Goal: Navigation & Orientation: Find specific page/section

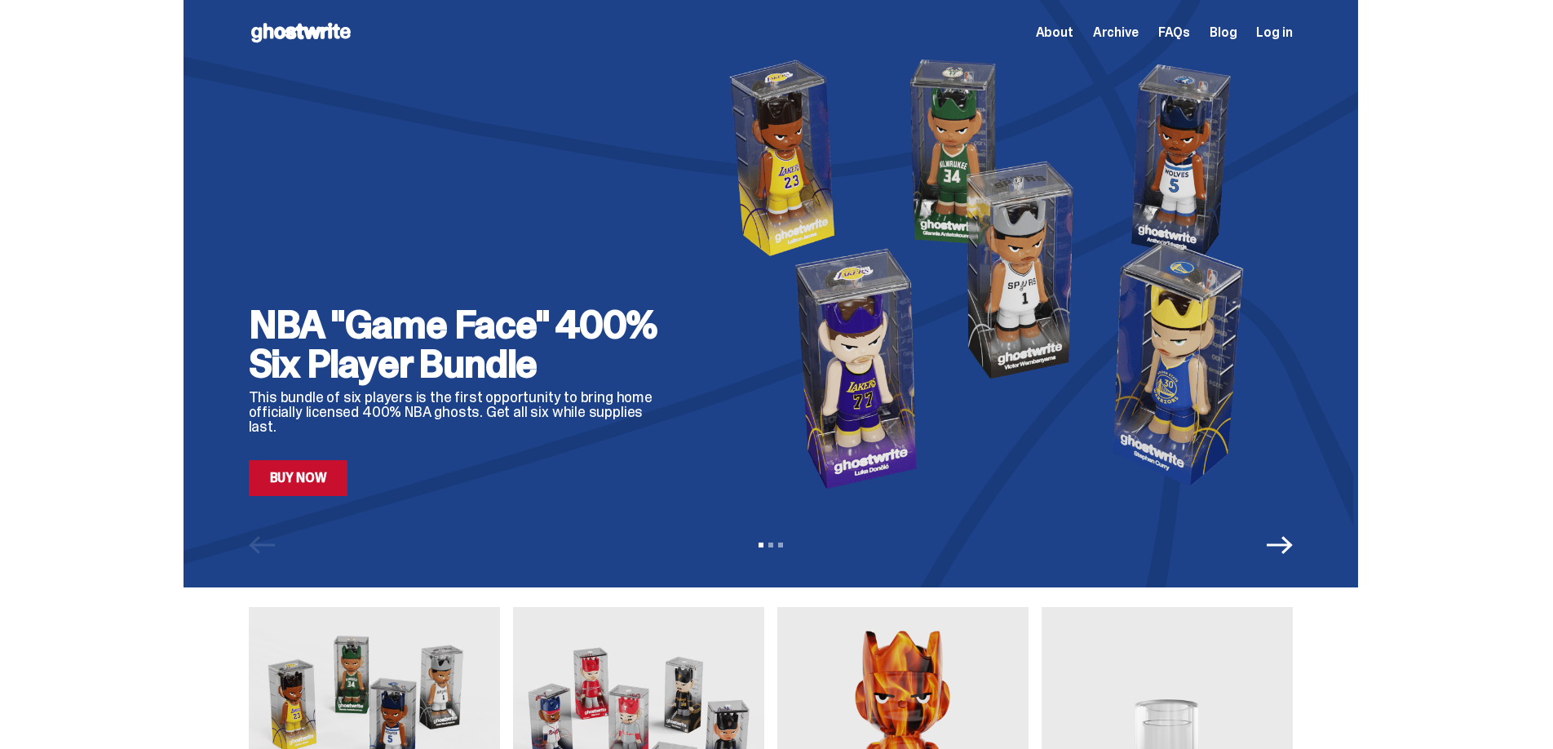
click at [1285, 546] on icon "Next" at bounding box center [1280, 545] width 26 height 18
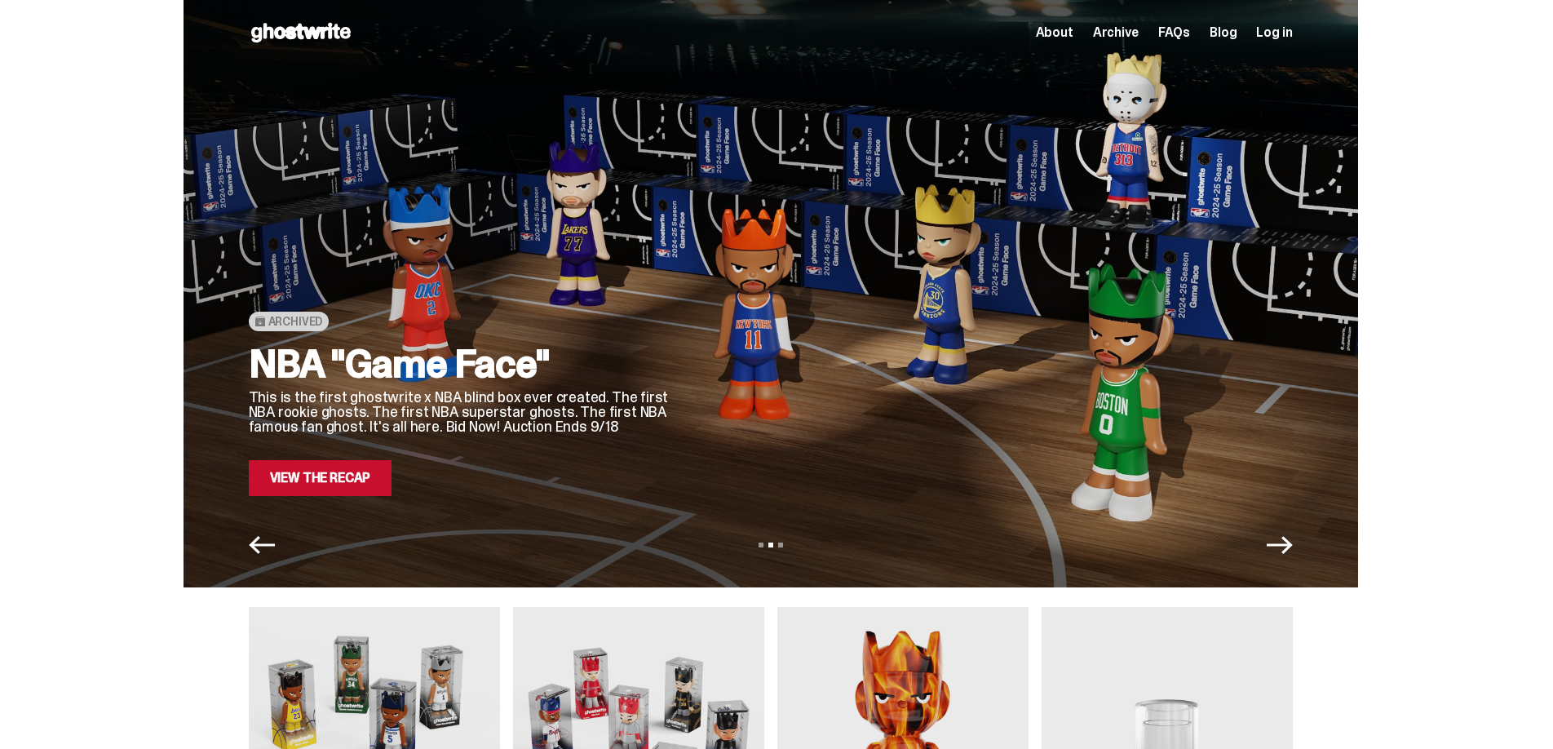
click at [1285, 546] on icon "Next" at bounding box center [1280, 545] width 26 height 18
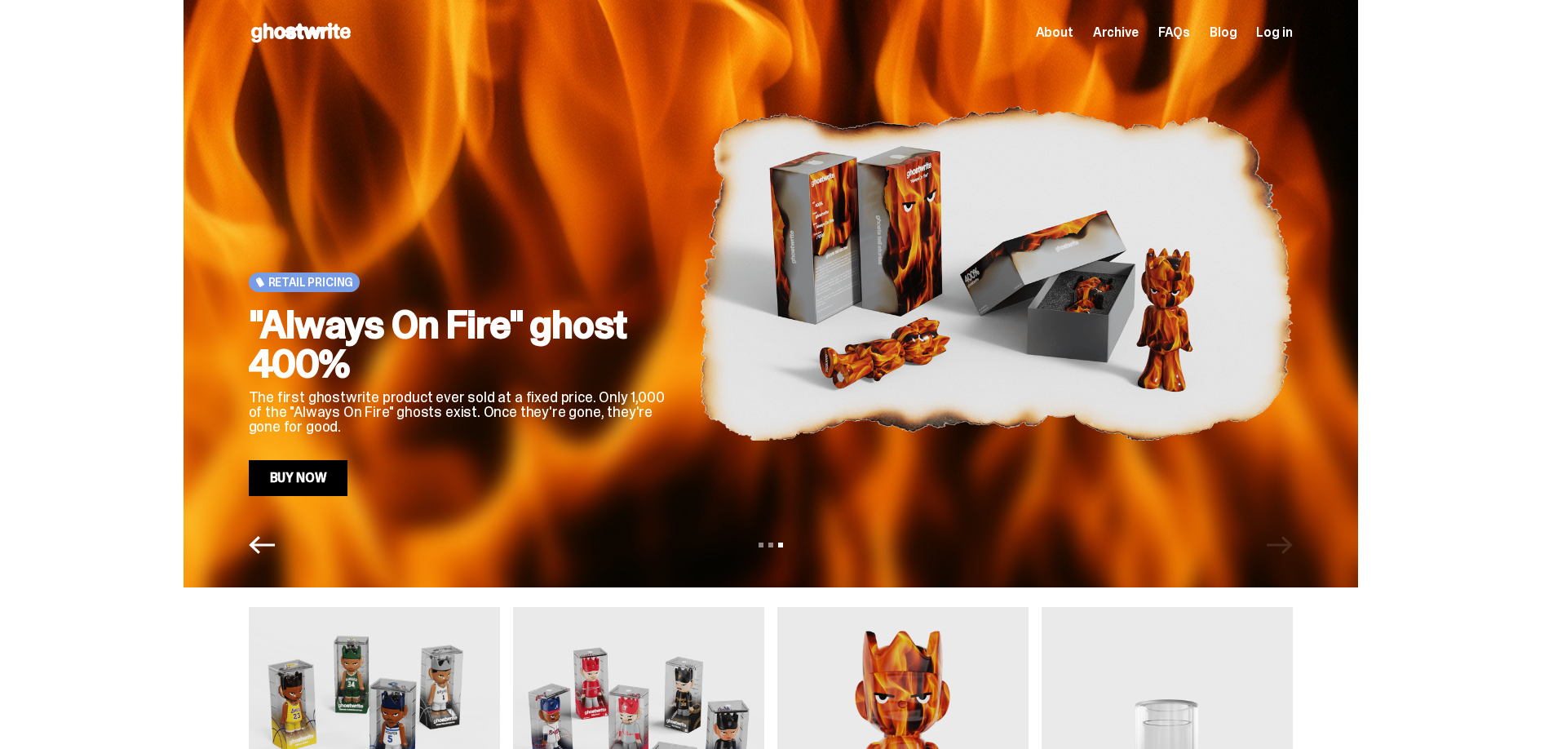
click at [1285, 546] on div "View slide 1 View slide 2 View slide 3" at bounding box center [771, 545] width 1175 height 26
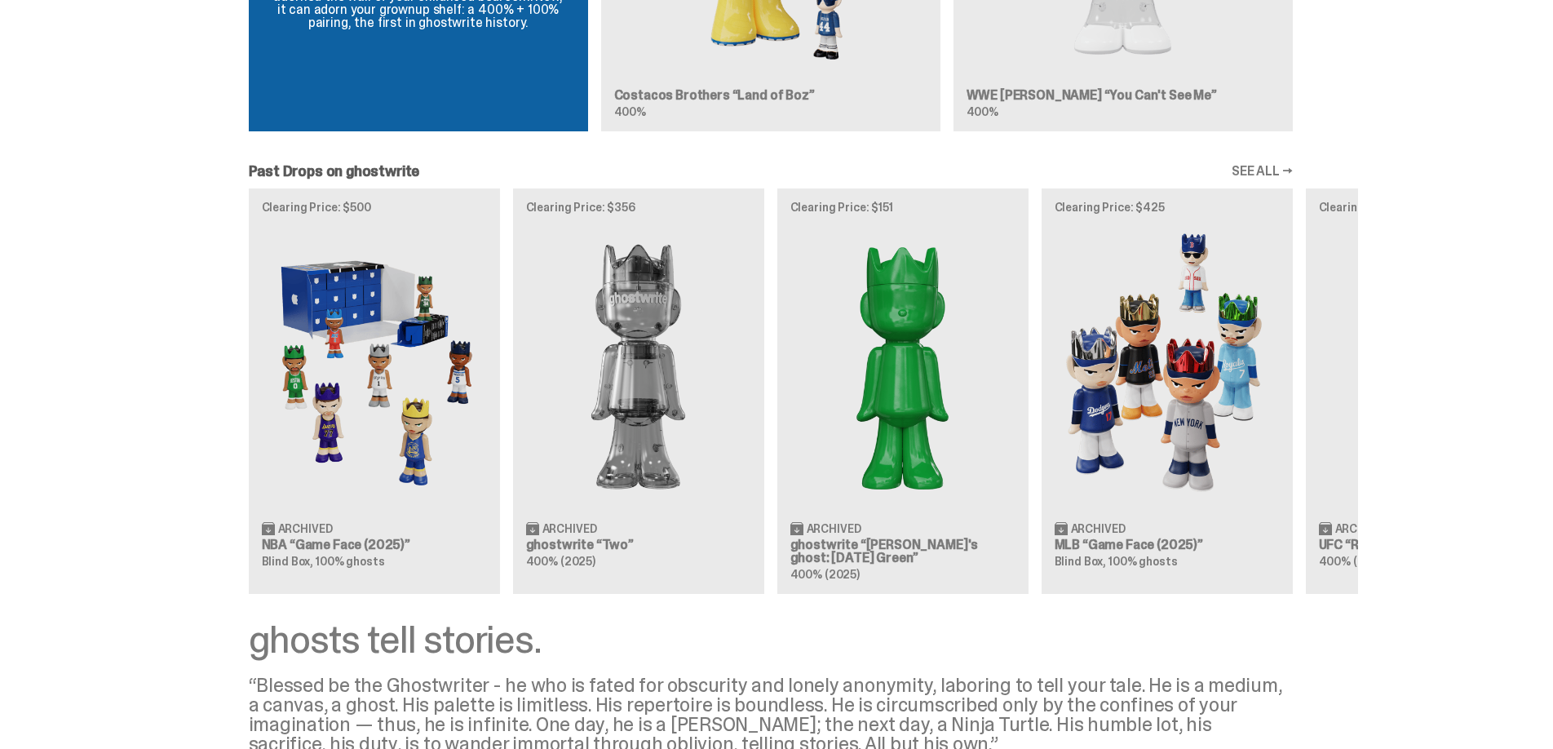
click at [1273, 165] on link "SEE ALL →" at bounding box center [1262, 171] width 61 height 13
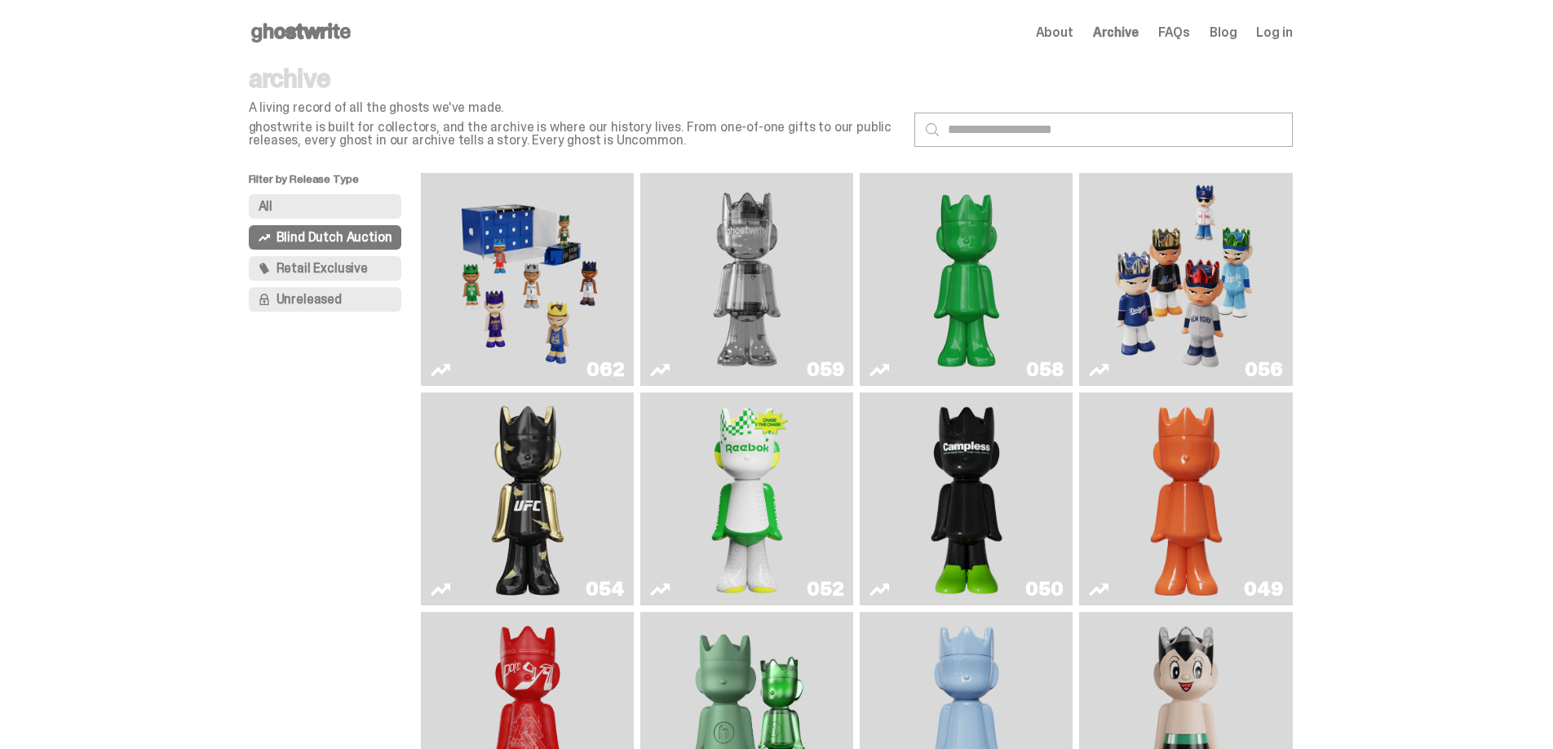
click at [312, 204] on button "All" at bounding box center [325, 206] width 153 height 24
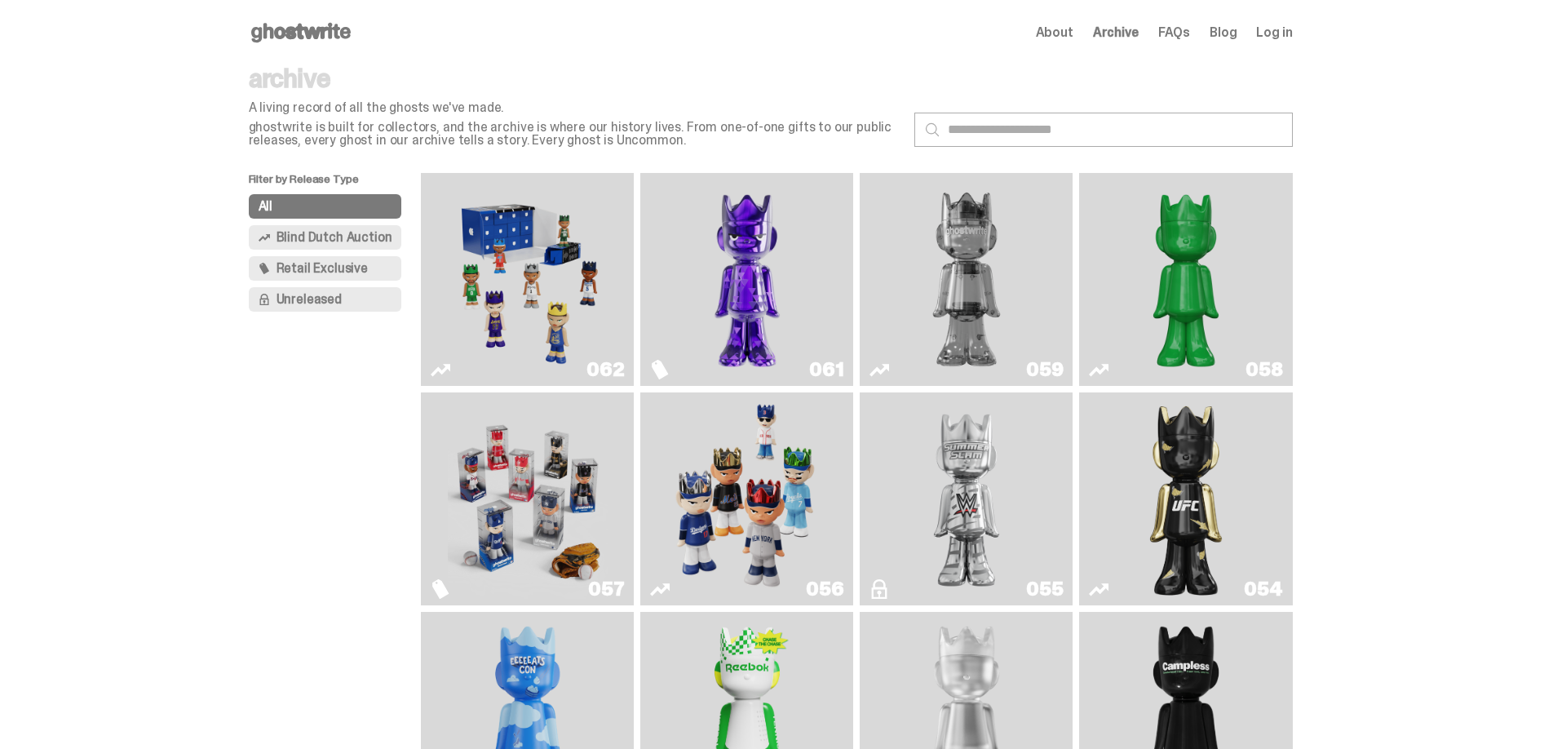
click at [334, 270] on span "Retail Exclusive" at bounding box center [322, 268] width 91 height 13
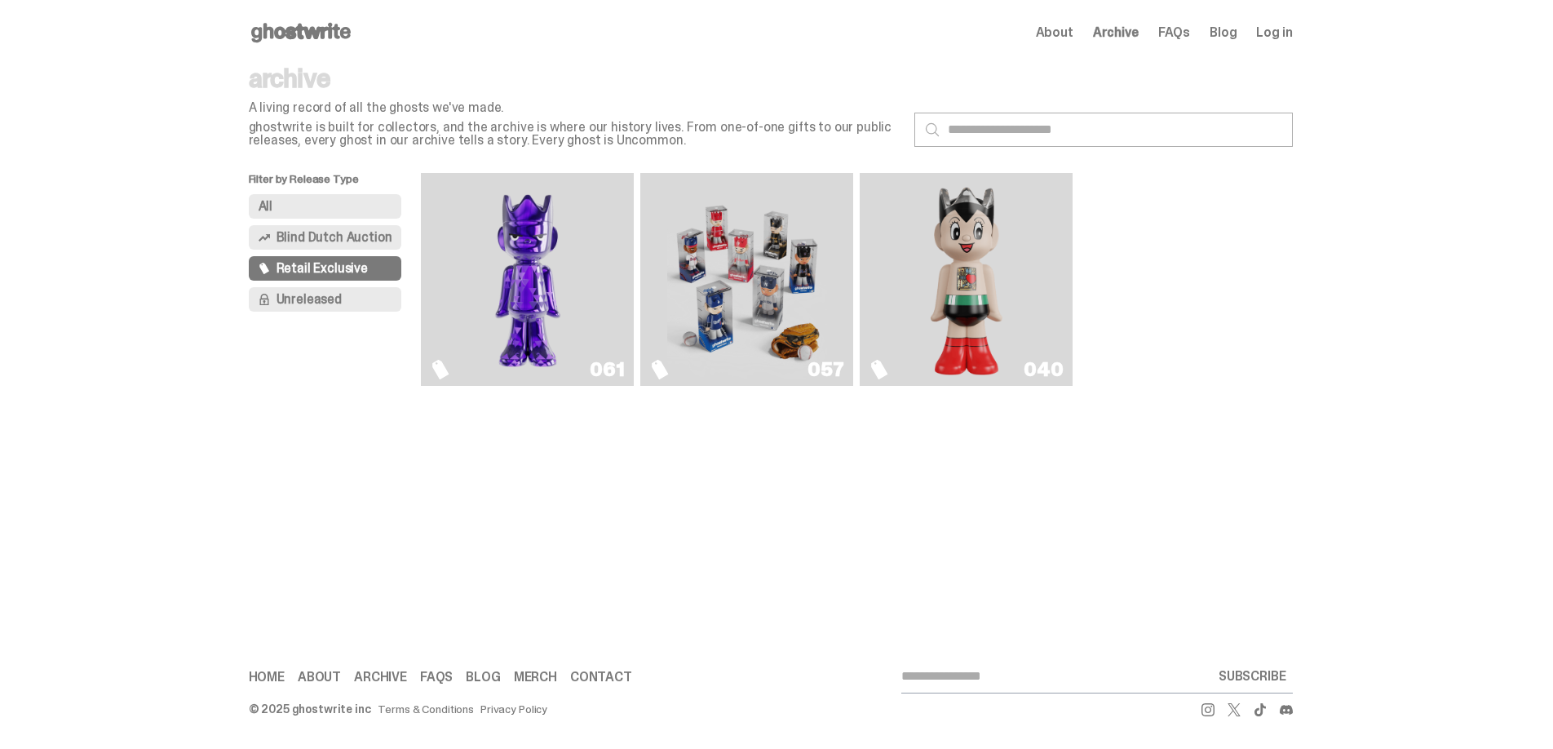
click at [330, 201] on button "All" at bounding box center [325, 206] width 153 height 24
